Goal: Navigation & Orientation: Find specific page/section

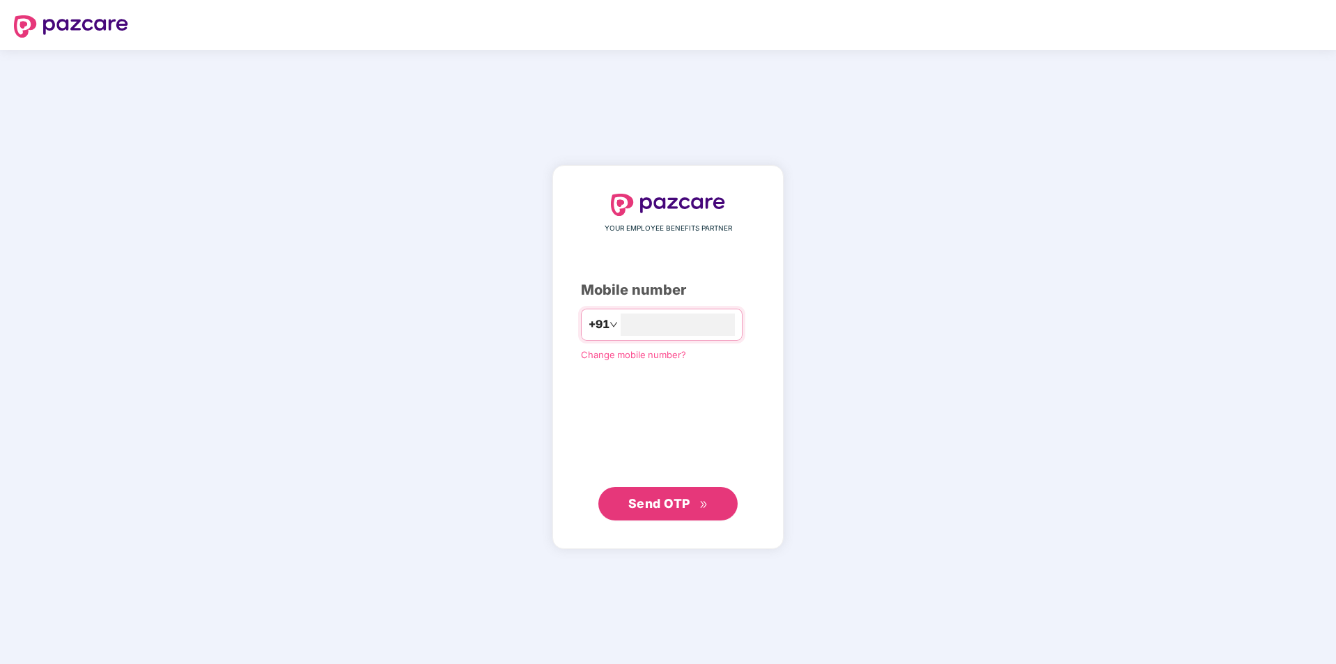
type input "**********"
click at [665, 506] on span "Send OTP" at bounding box center [659, 502] width 62 height 15
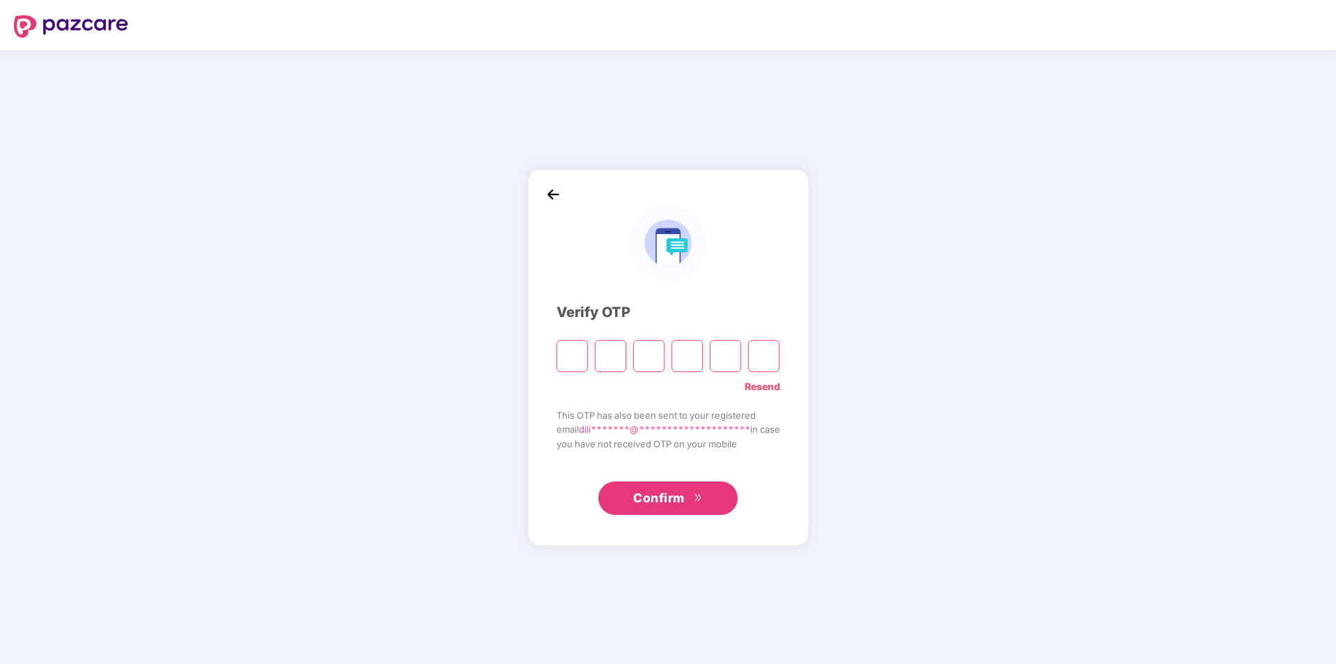
type input "*"
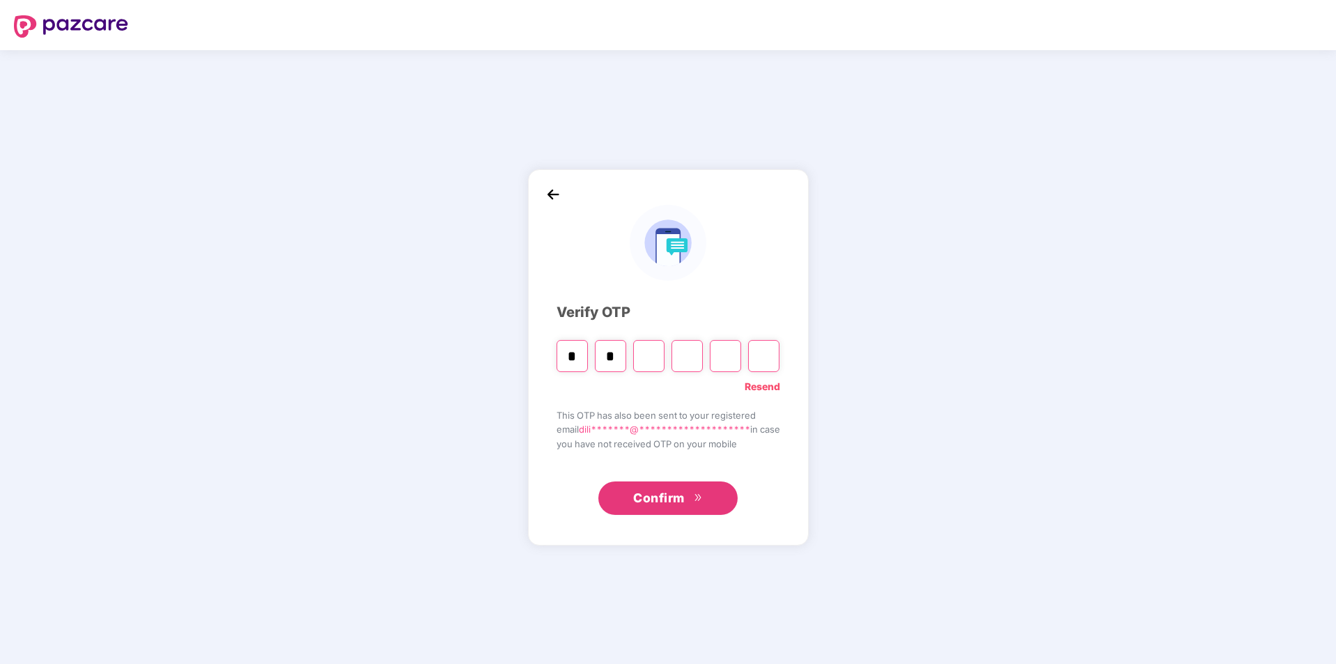
type input "*"
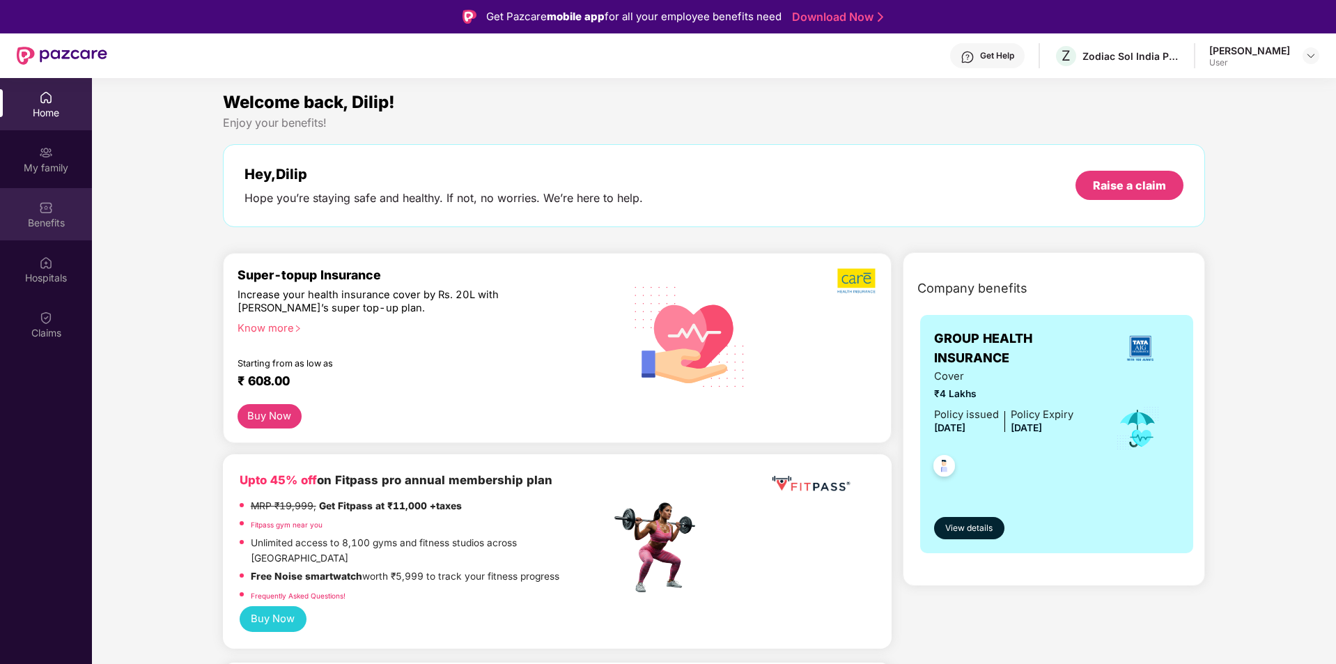
click at [54, 225] on div "Benefits" at bounding box center [46, 223] width 92 height 14
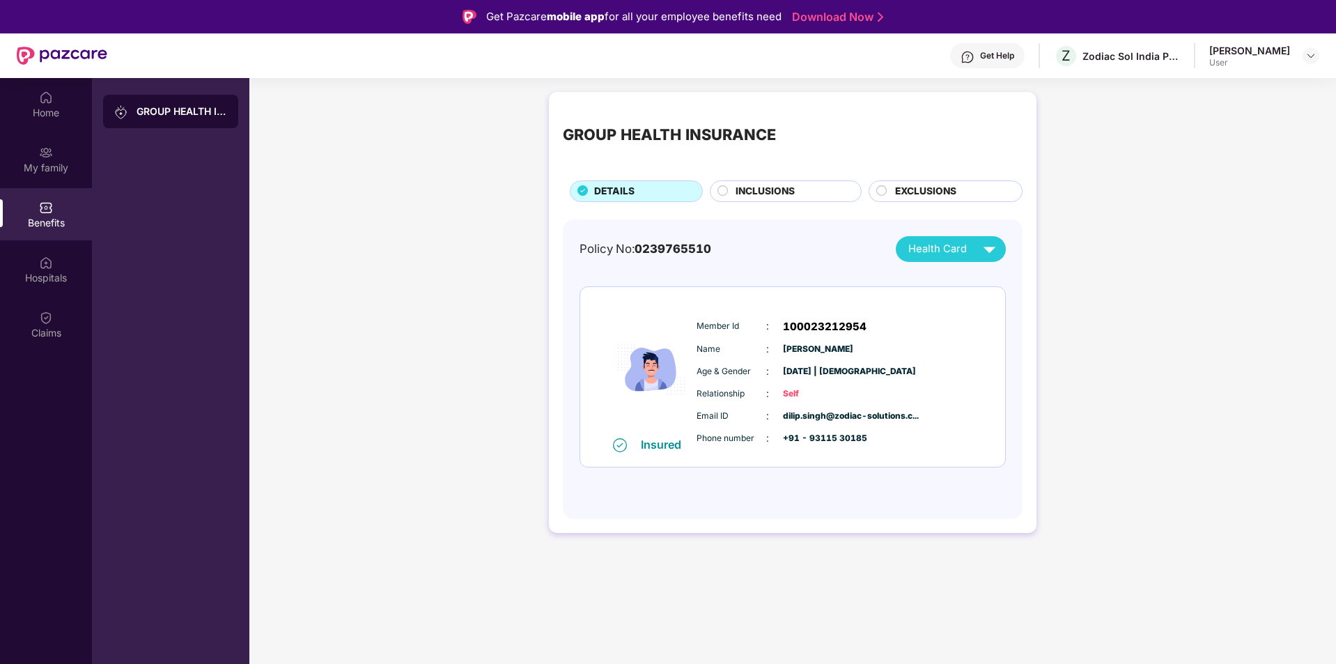
click at [774, 193] on span "INCLUSIONS" at bounding box center [765, 191] width 59 height 15
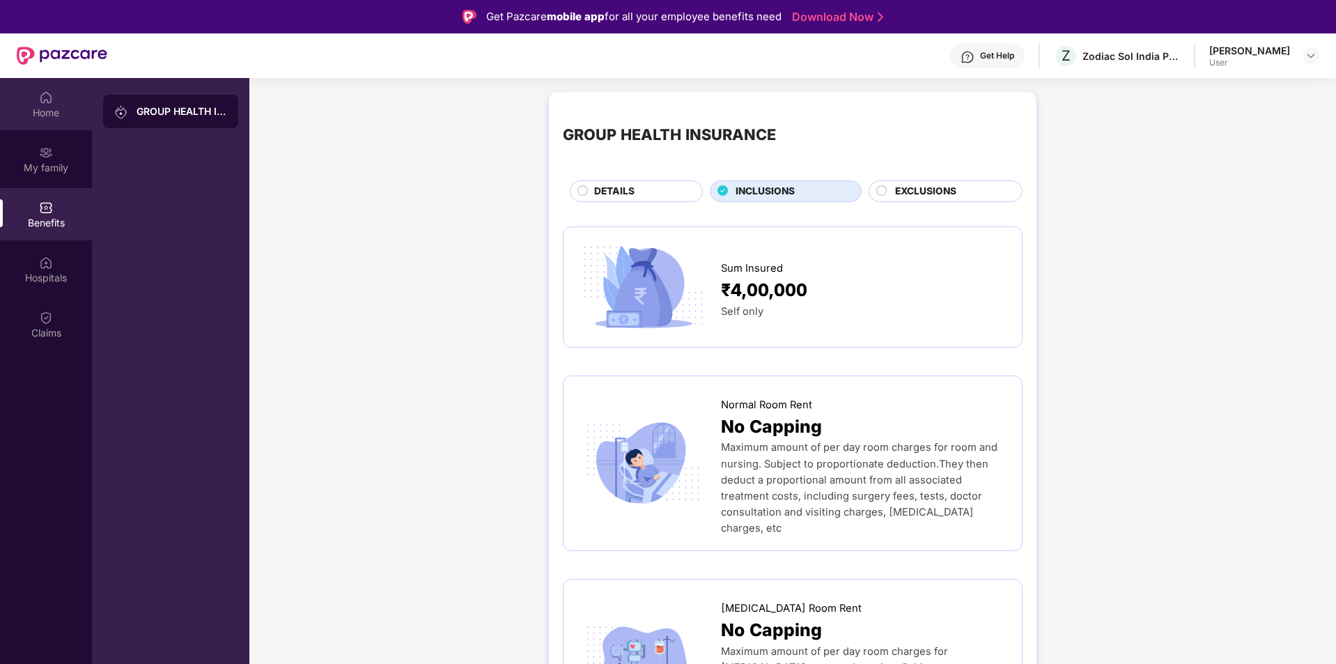
click at [52, 110] on div "Home" at bounding box center [46, 113] width 92 height 14
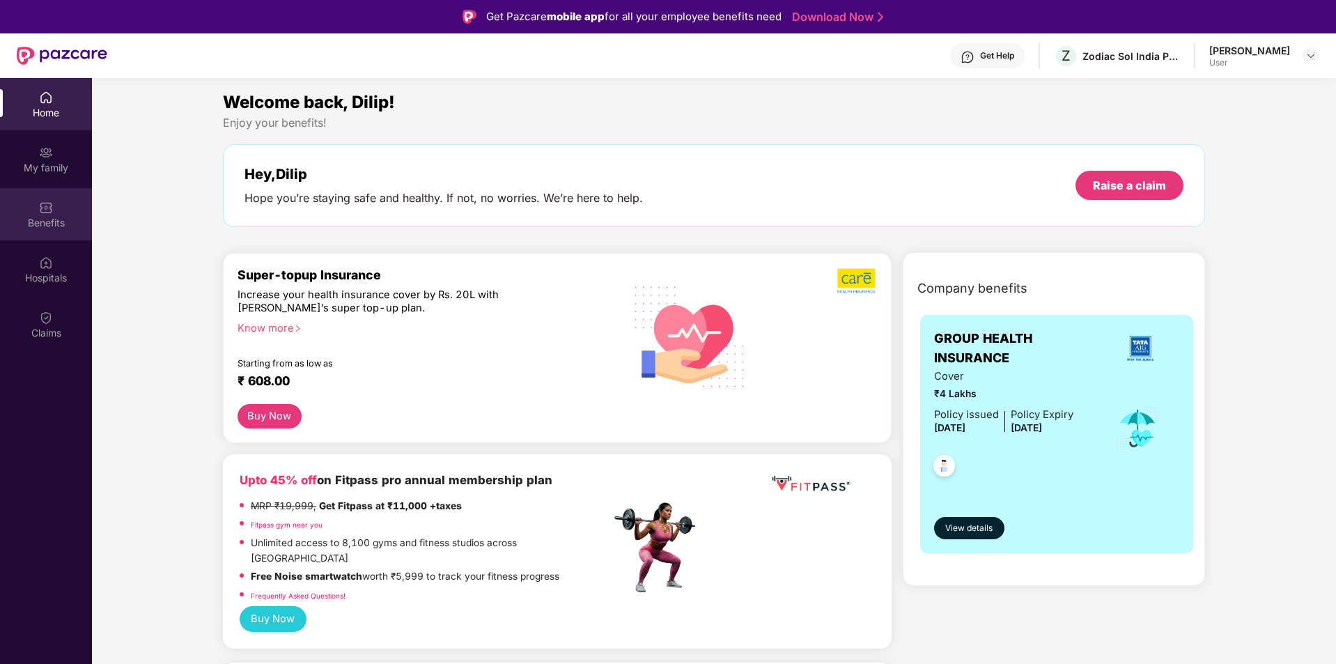
click at [53, 213] on div "Benefits" at bounding box center [46, 214] width 92 height 52
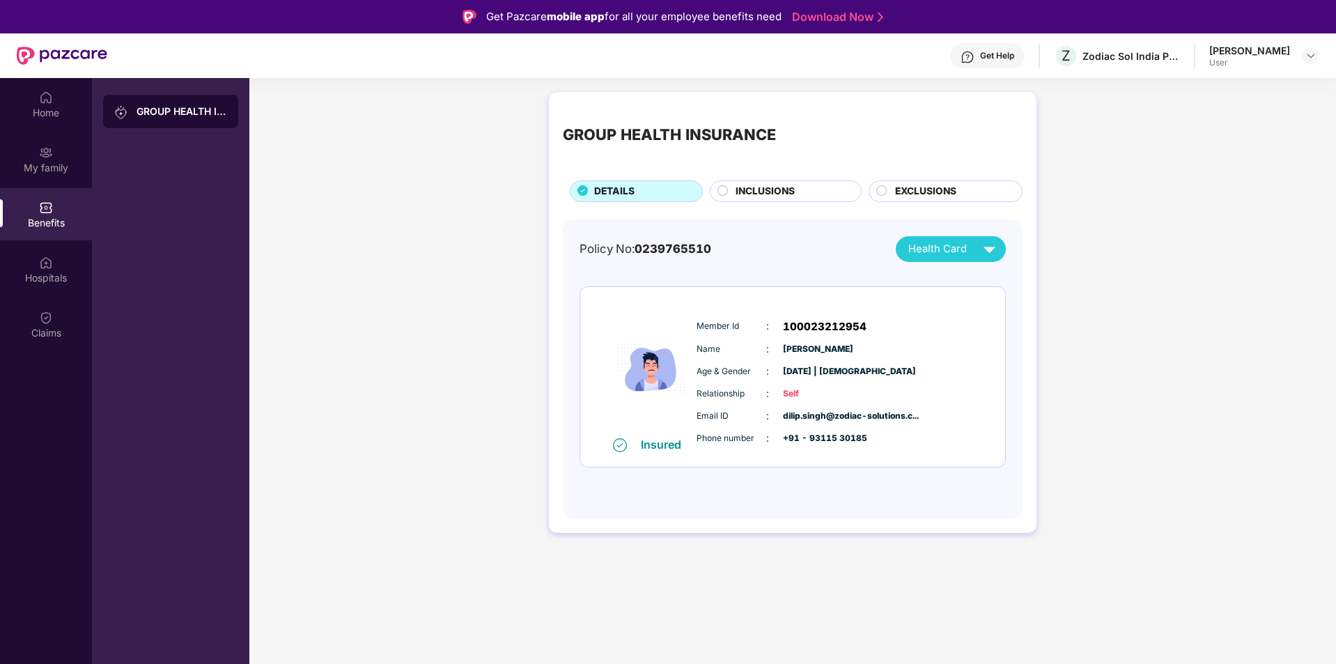
click at [775, 183] on div "INCLUSIONS" at bounding box center [786, 191] width 152 height 22
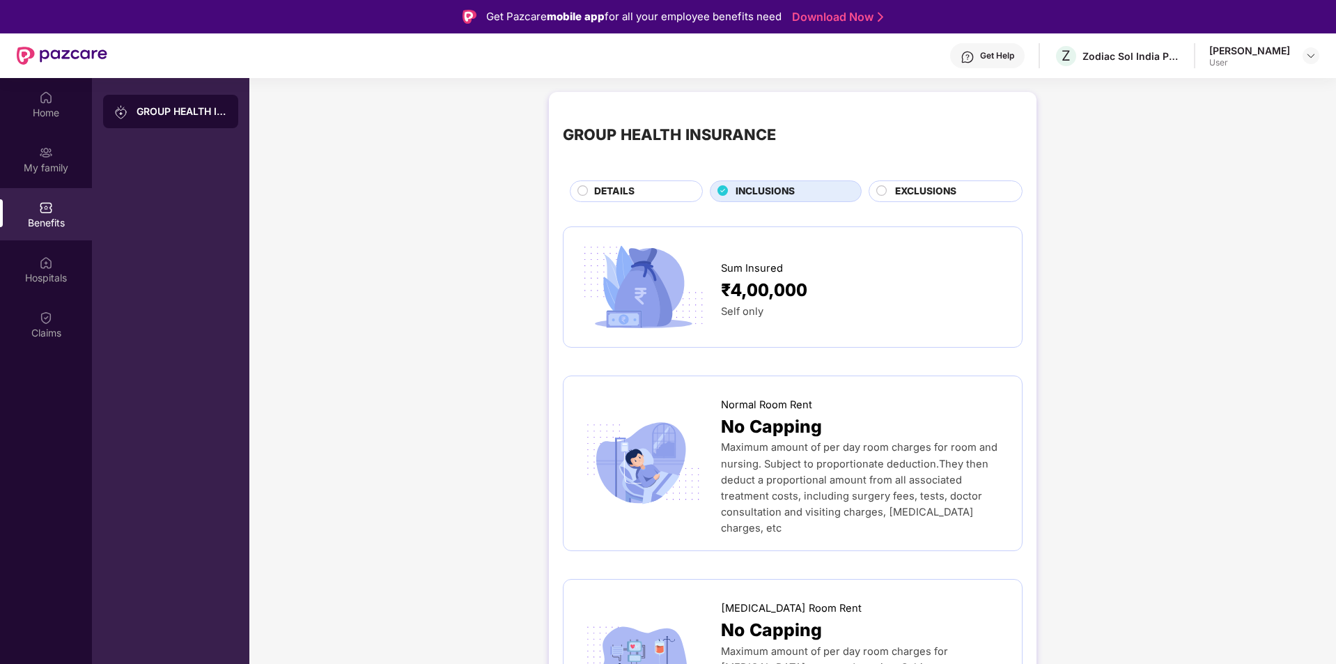
click at [1267, 51] on div "[PERSON_NAME]" at bounding box center [1250, 50] width 81 height 13
click at [1314, 55] on img at bounding box center [1311, 55] width 11 height 11
click at [1195, 91] on div "Logout" at bounding box center [1245, 88] width 181 height 27
